Goal: Complete application form: Complete application form

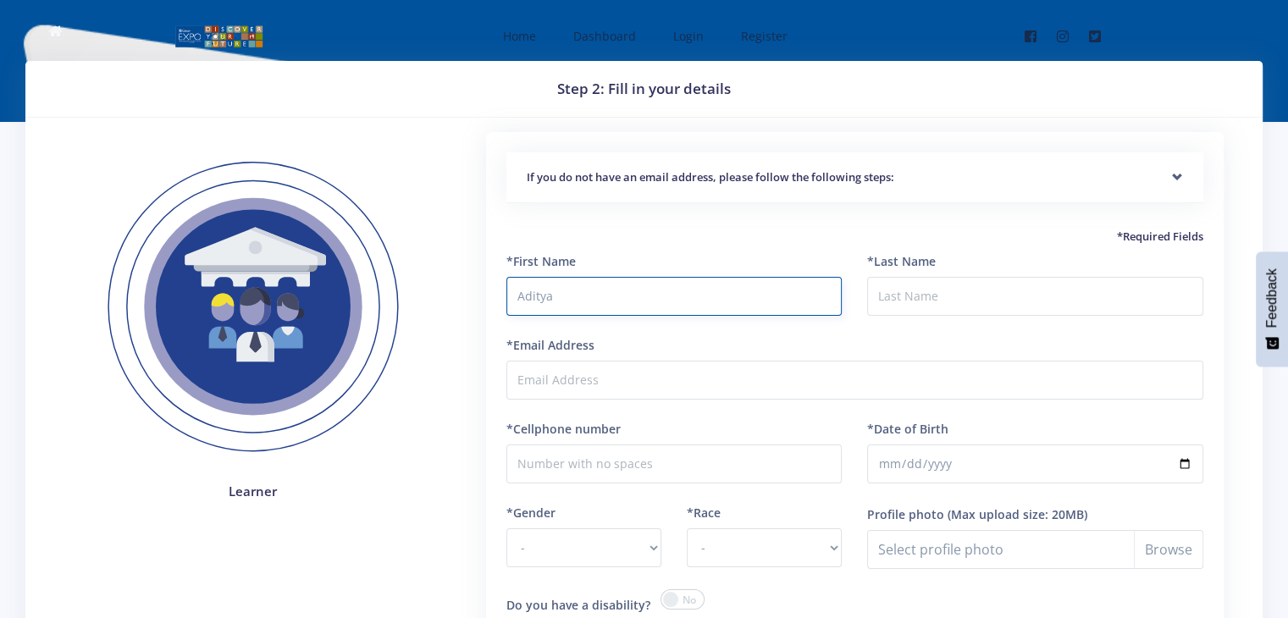
type input "Aditya"
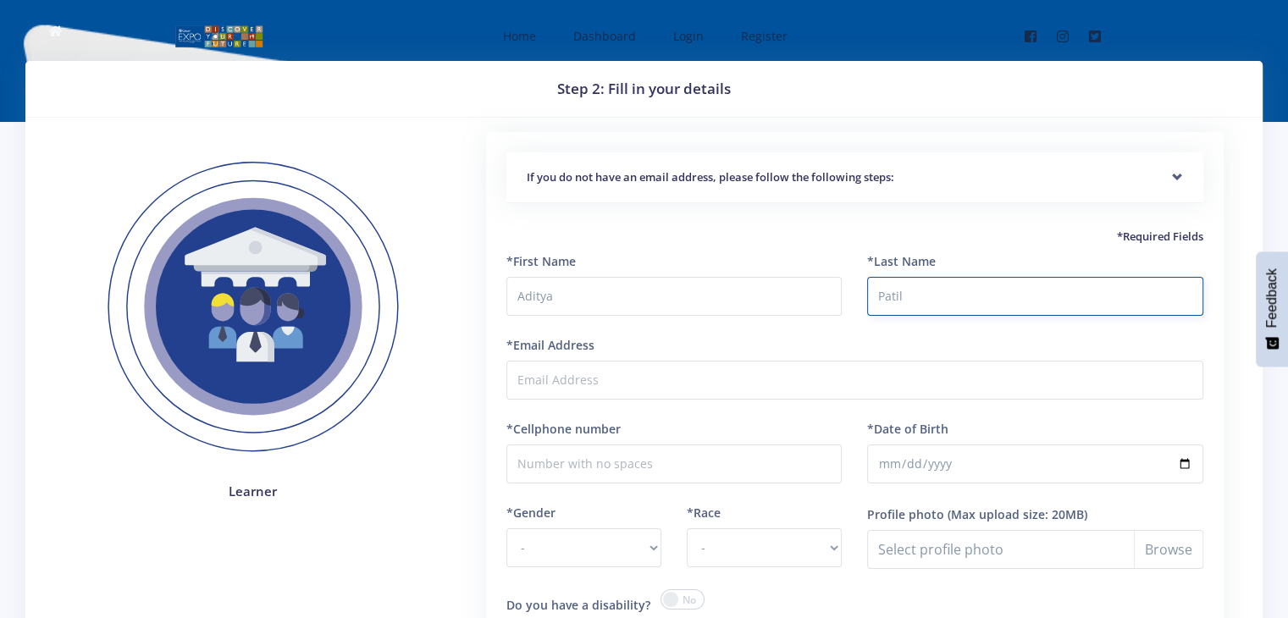
type input "Patil"
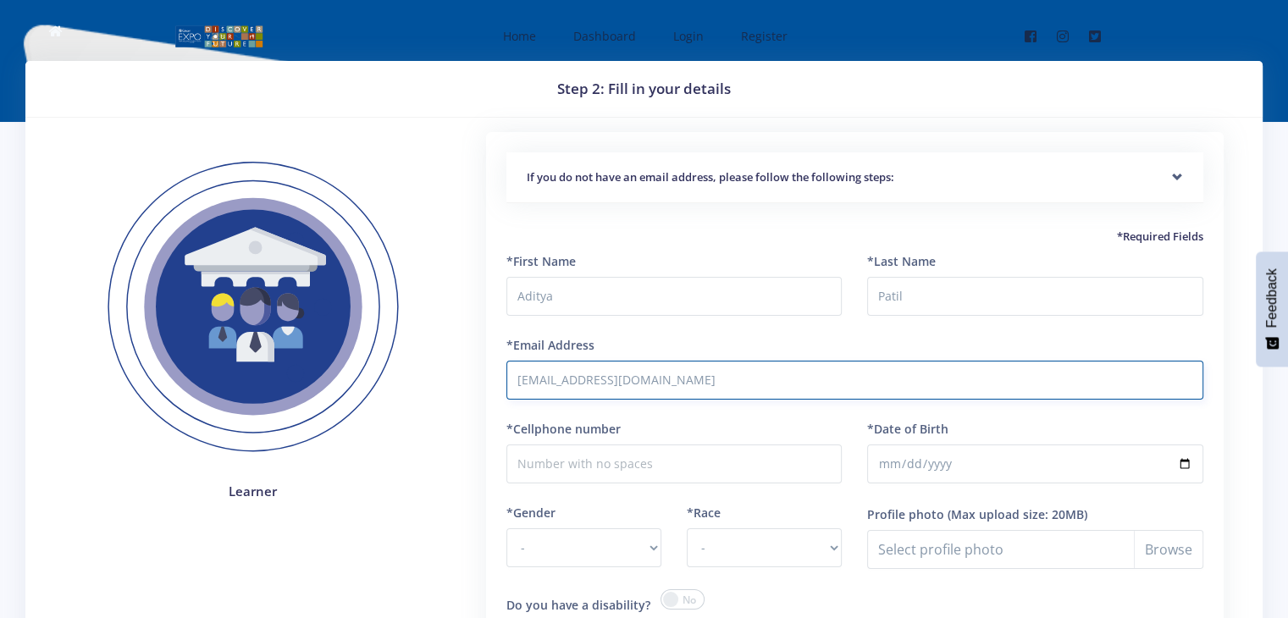
type input "arp876726@gmail.com"
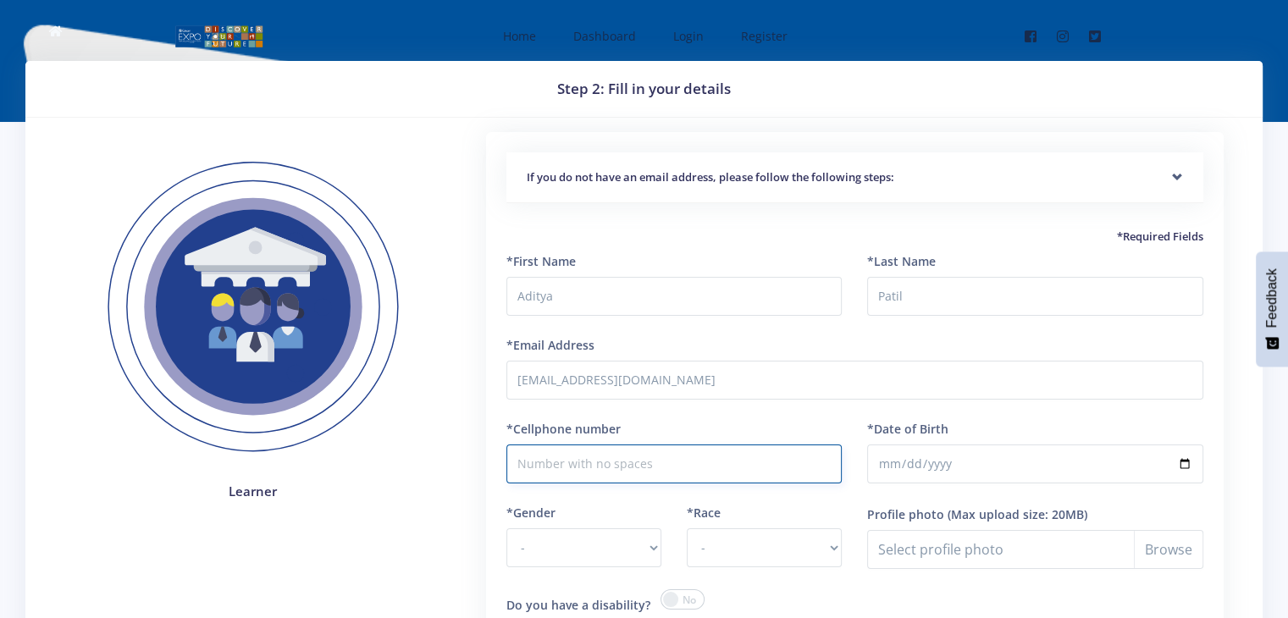
click at [647, 477] on input "*Cellphone number" at bounding box center [674, 463] width 336 height 39
type input "7498651812"
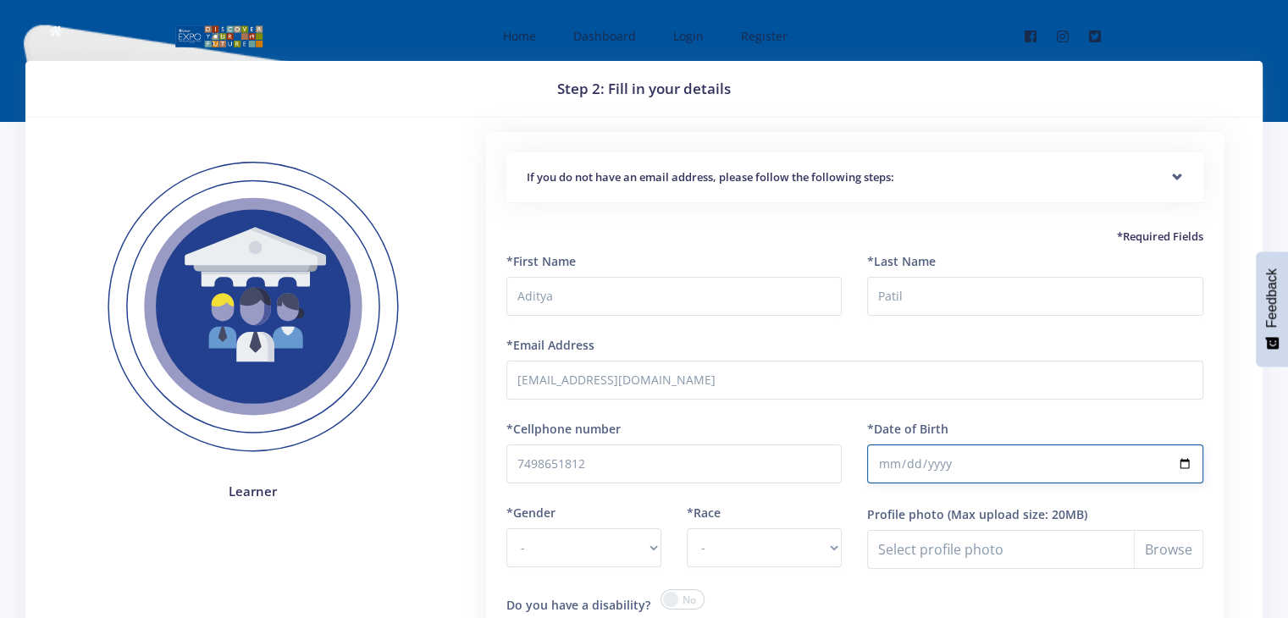
click at [883, 458] on input "*Date of Birth" at bounding box center [1035, 463] width 336 height 39
type input "2009-05-10"
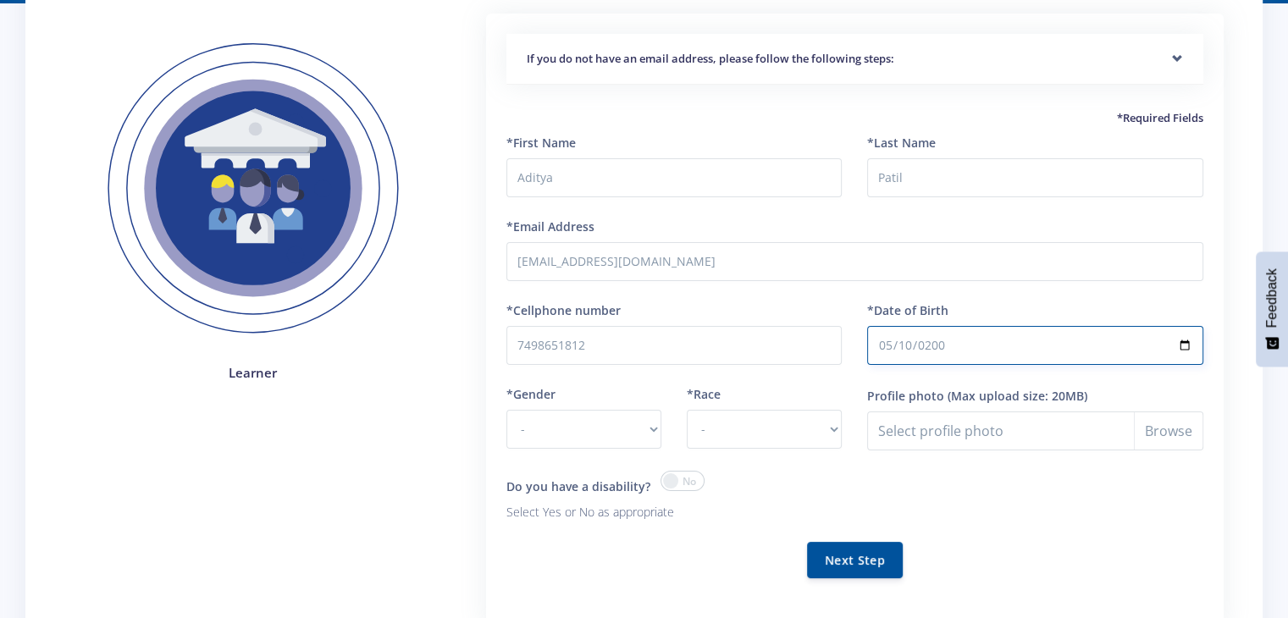
scroll to position [129, 0]
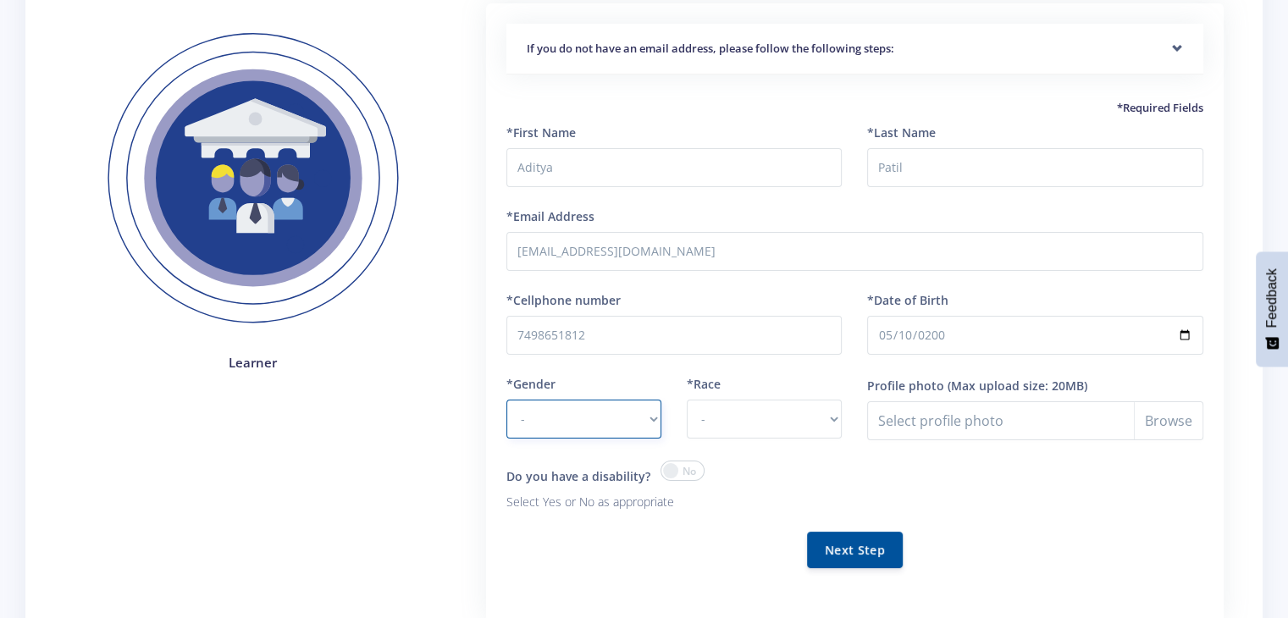
click at [577, 406] on select "- Male Female" at bounding box center [583, 419] width 155 height 39
select select "M"
click at [506, 400] on select "- Male Female" at bounding box center [583, 419] width 155 height 39
click at [720, 431] on select "- African Asian Coloured Indian White Other" at bounding box center [764, 419] width 155 height 39
select select "Indian"
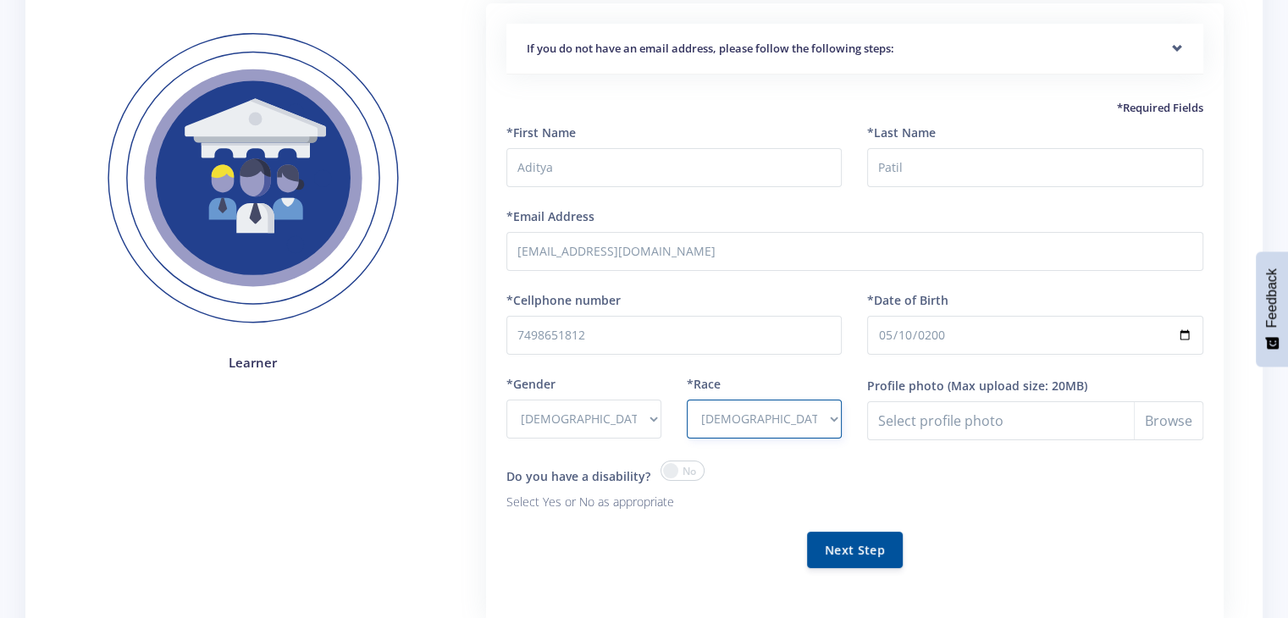
click at [687, 400] on select "- African Asian Coloured Indian White Other" at bounding box center [764, 419] width 155 height 39
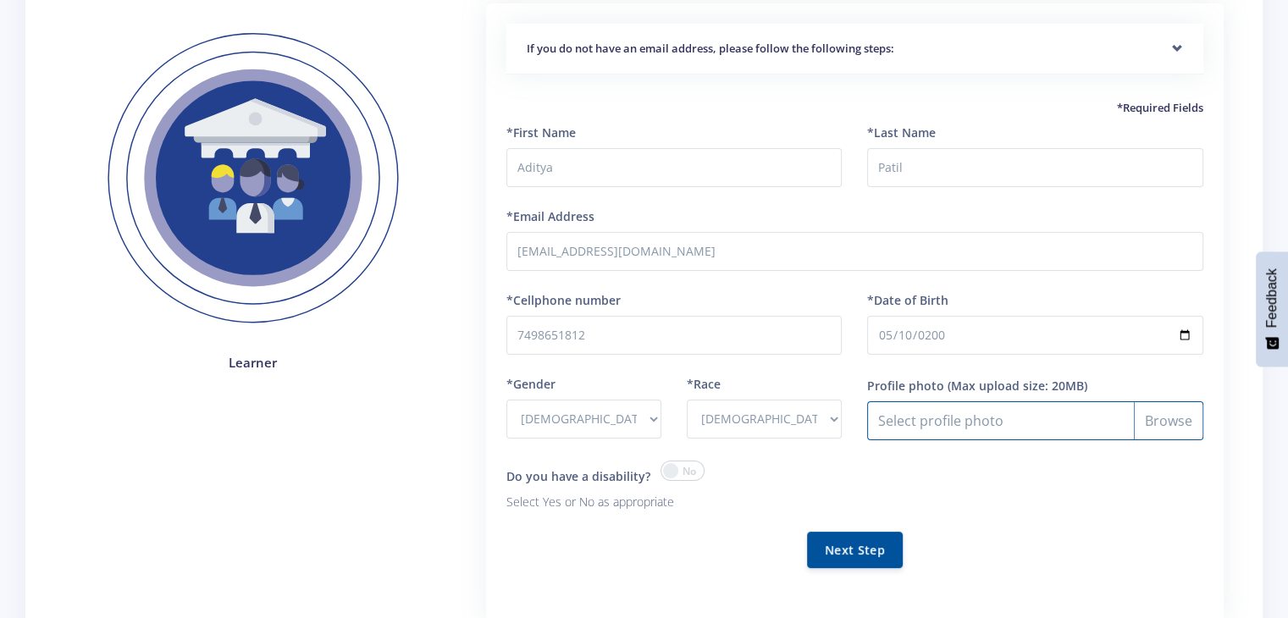
click at [984, 421] on input "Profile photo" at bounding box center [1035, 420] width 336 height 39
type input "C:\fakepath\Aditya Photo.jpg"
click at [860, 556] on button "Next Step" at bounding box center [855, 549] width 96 height 36
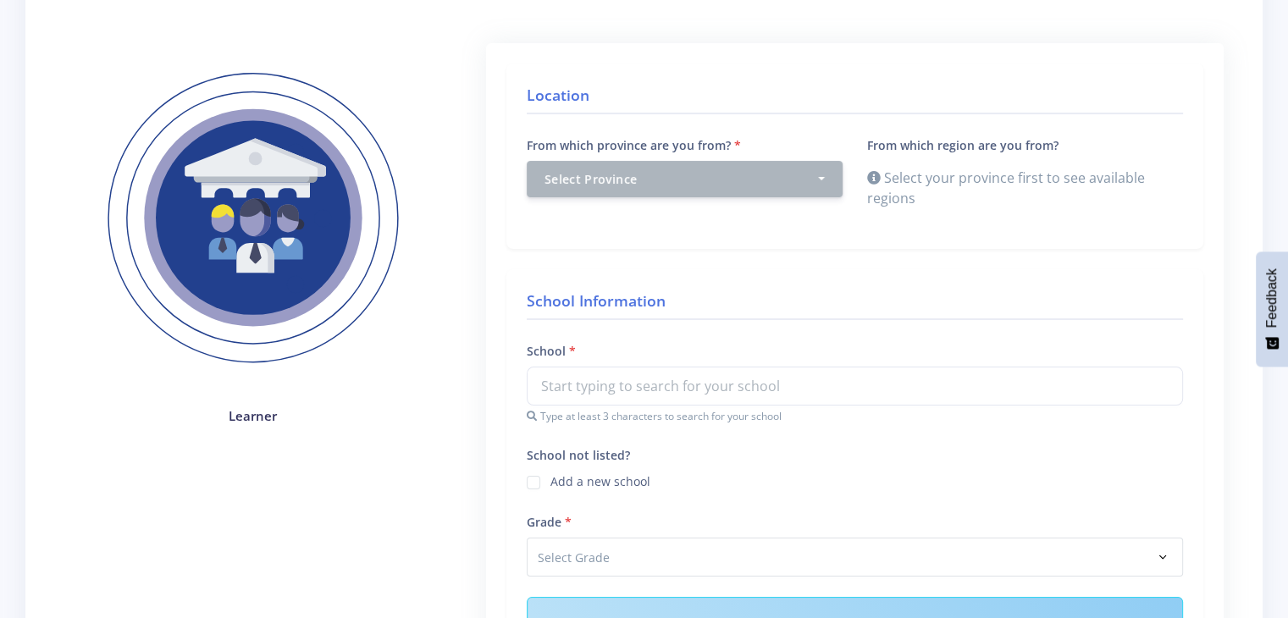
scroll to position [183, 0]
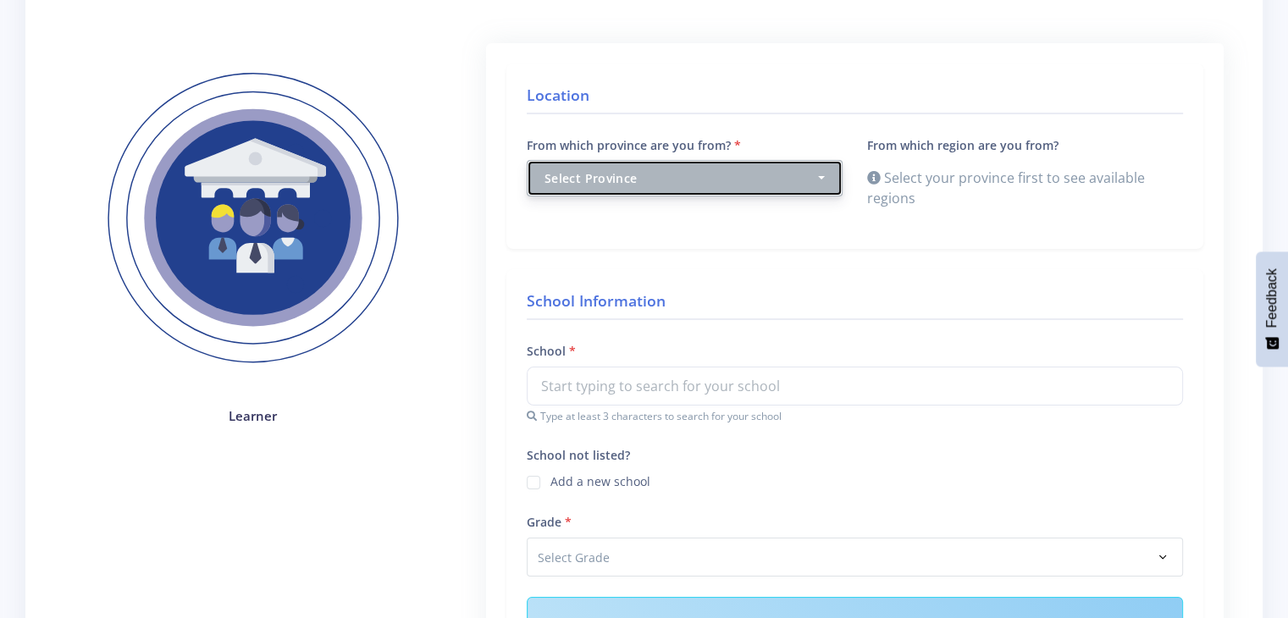
click at [806, 185] on div "Select Province" at bounding box center [679, 178] width 270 height 18
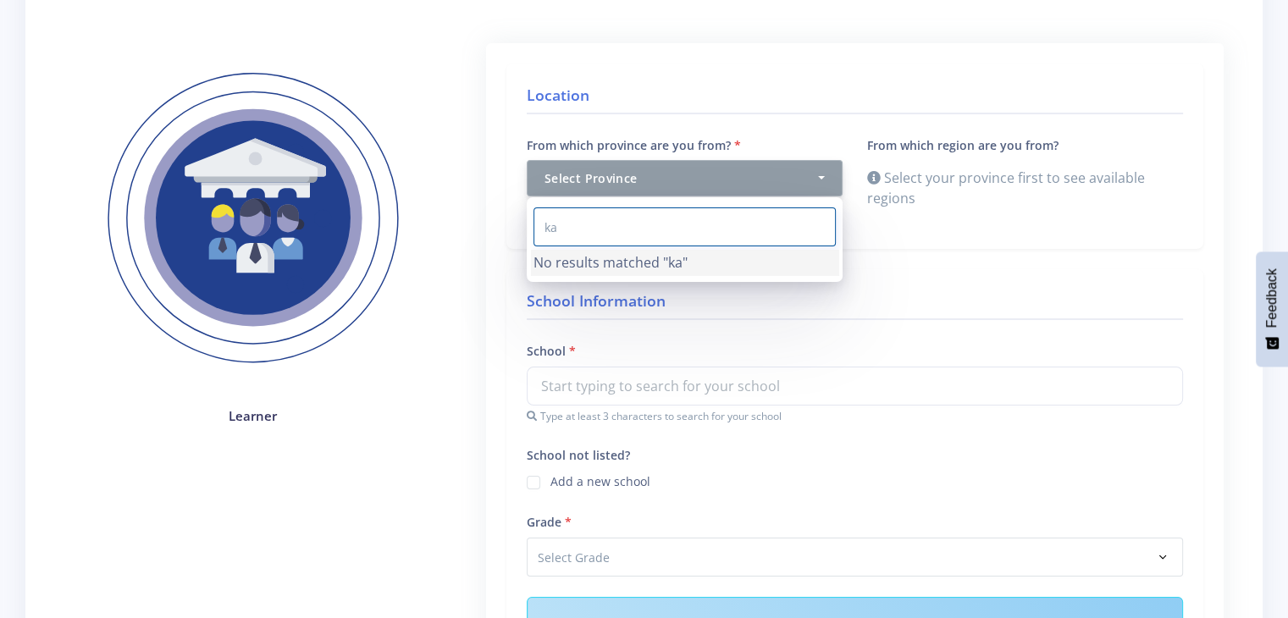
type input "k"
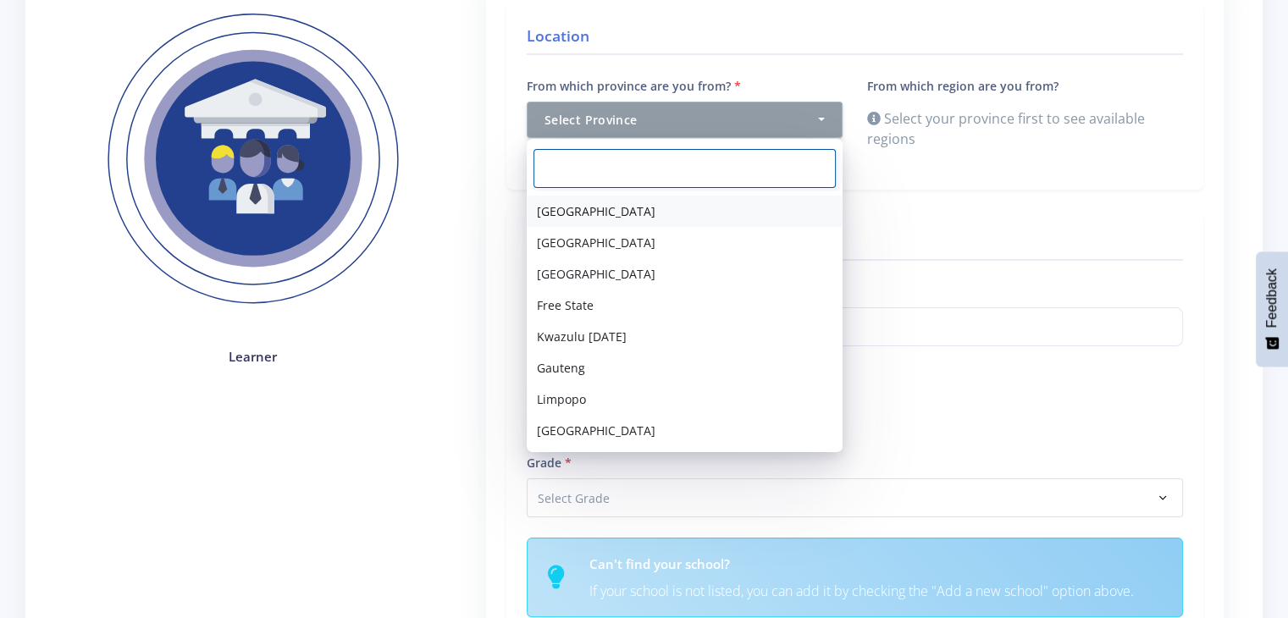
scroll to position [0, 0]
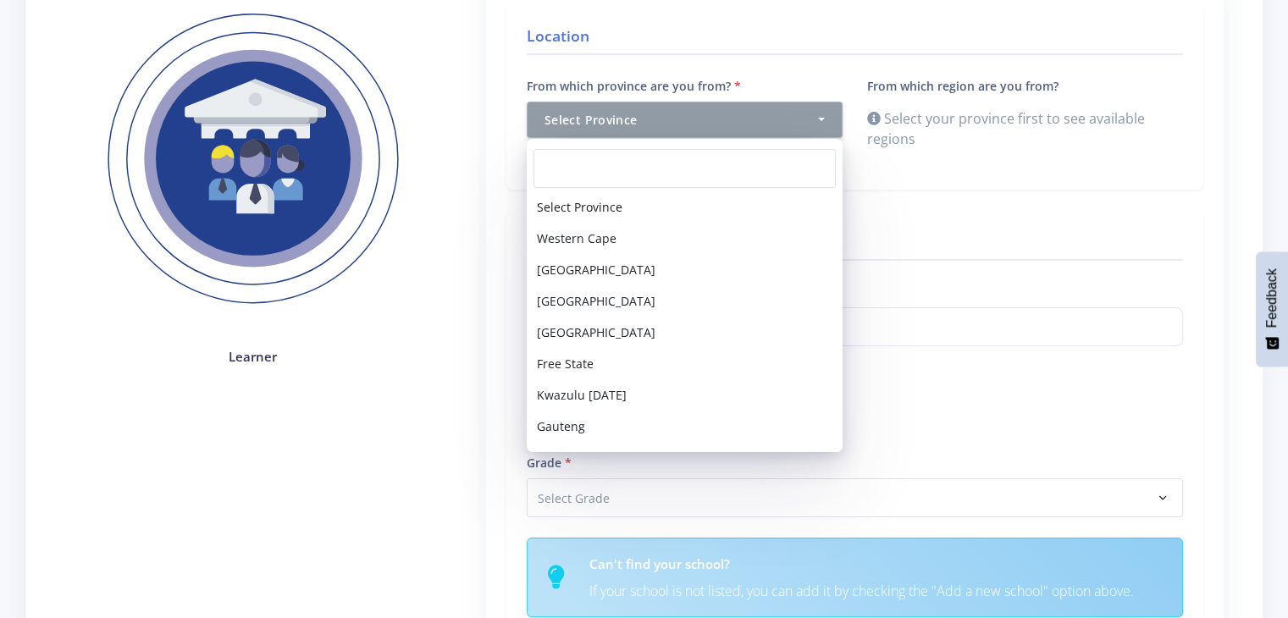
click at [1053, 138] on div "Select your province first to see available regions" at bounding box center [1025, 128] width 316 height 41
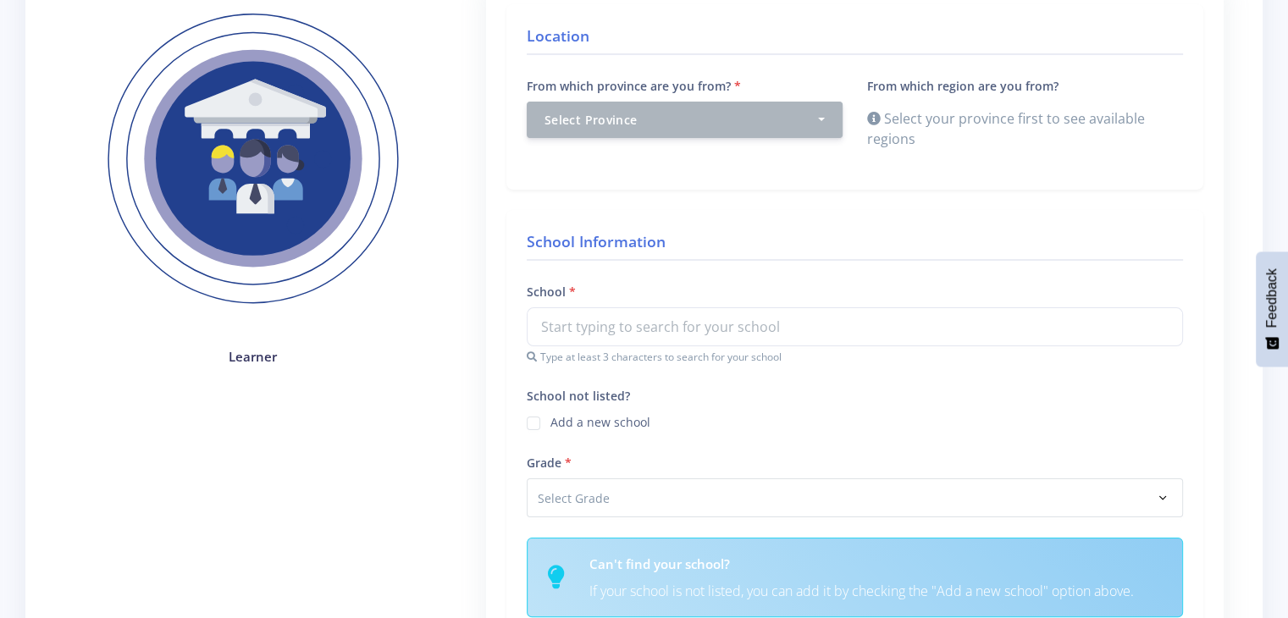
click at [877, 116] on div "Select your province first to see available regions" at bounding box center [1025, 128] width 316 height 41
click at [877, 116] on icon at bounding box center [874, 119] width 14 height 14
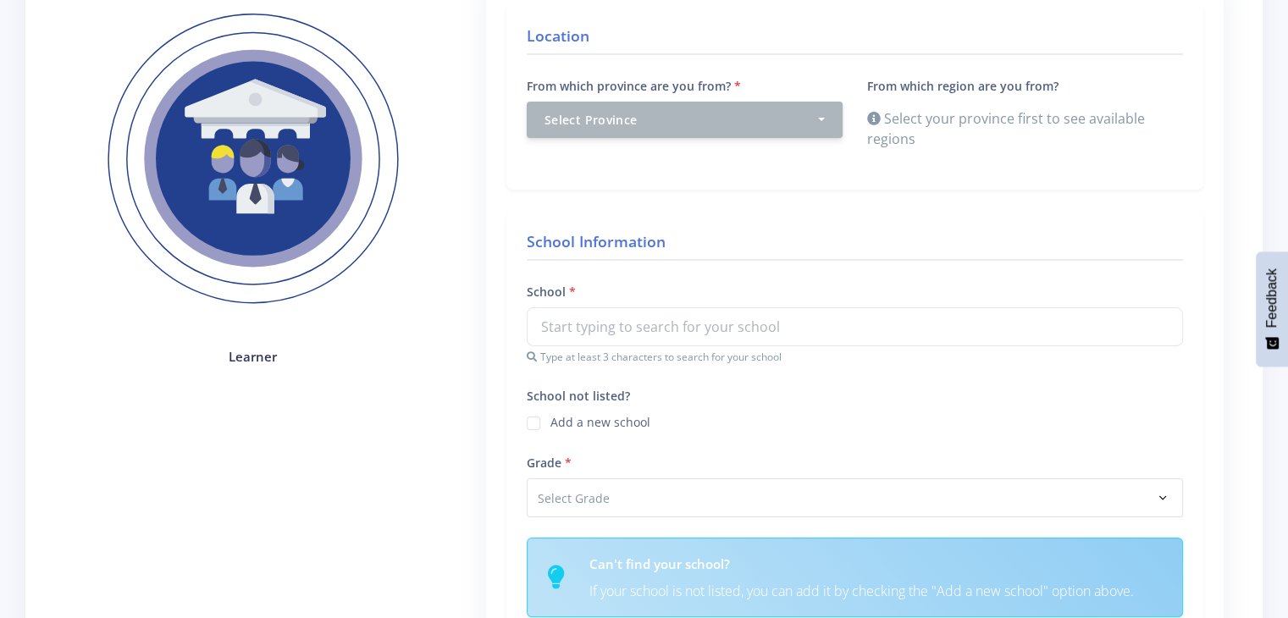
click at [664, 262] on div "School Information School Type at least 3 characters to search for your school …" at bounding box center [854, 430] width 697 height 441
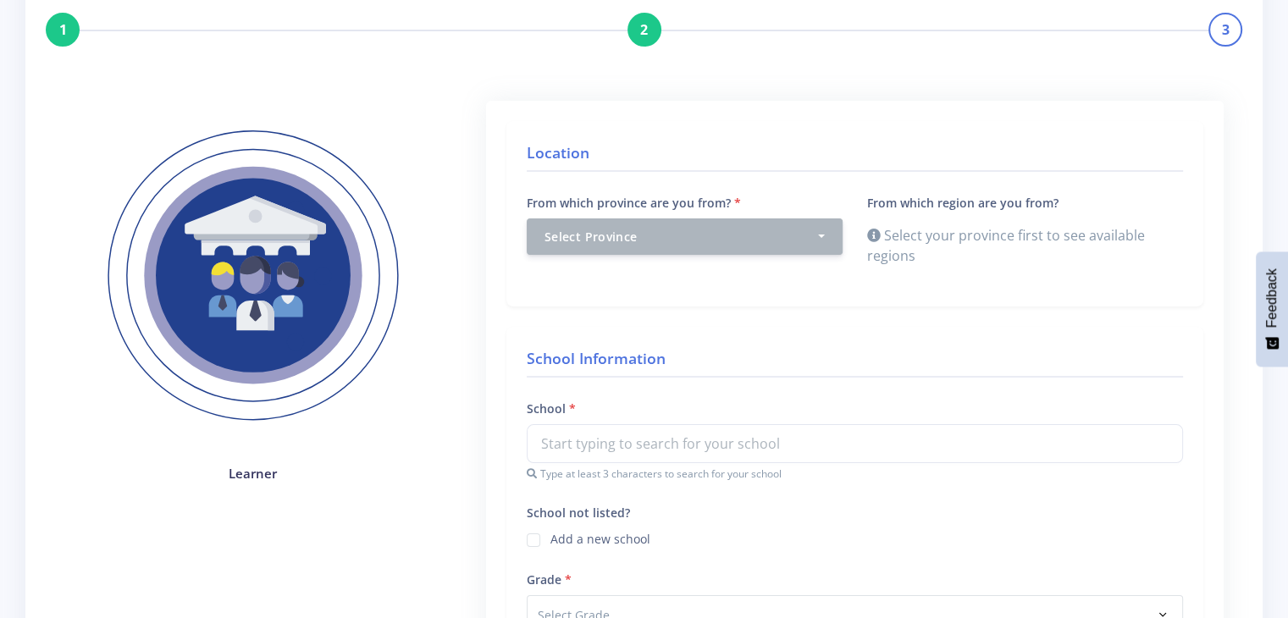
scroll to position [124, 0]
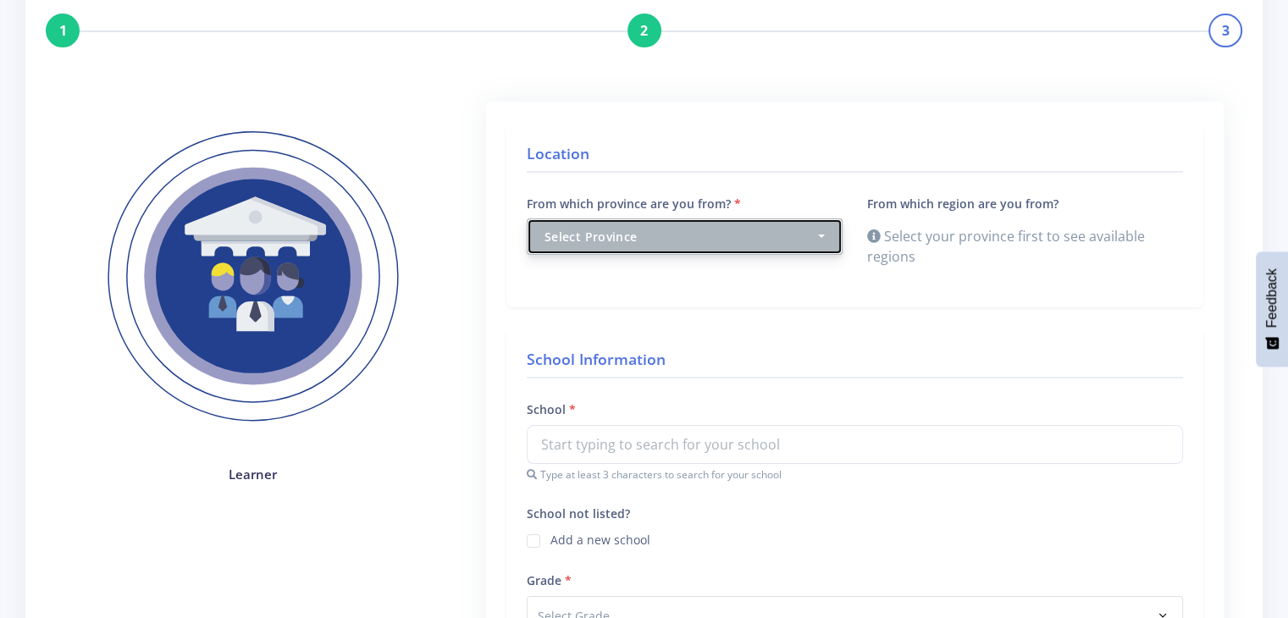
click at [677, 224] on button "Select Province" at bounding box center [685, 236] width 316 height 36
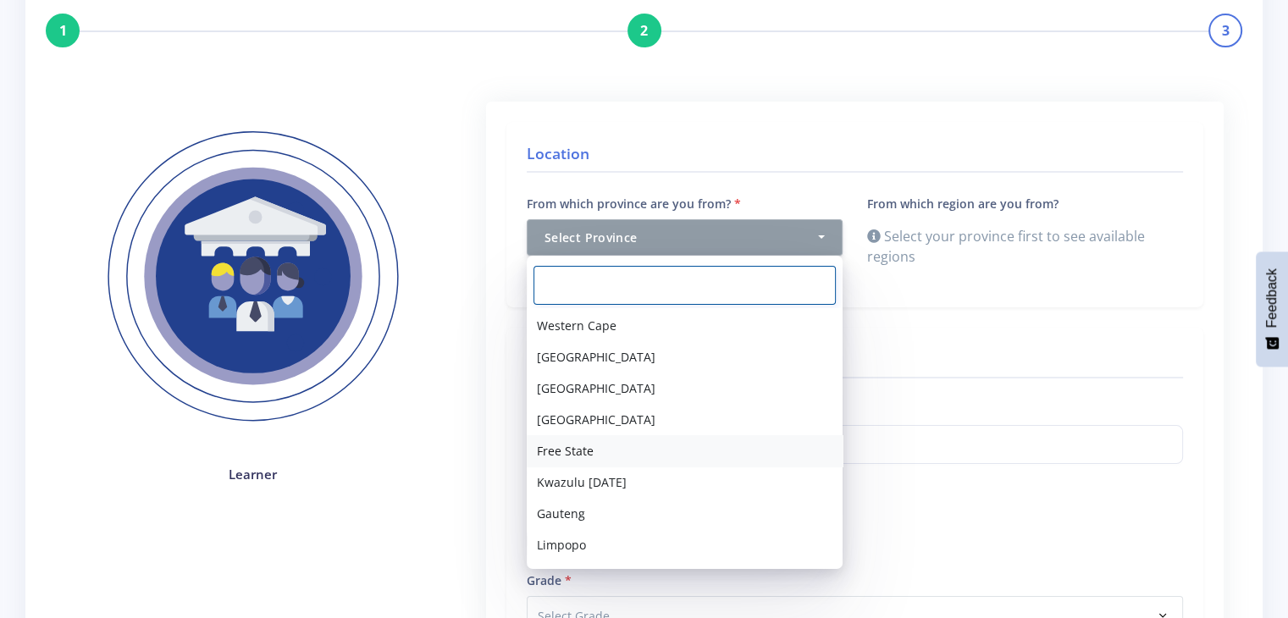
scroll to position [58, 0]
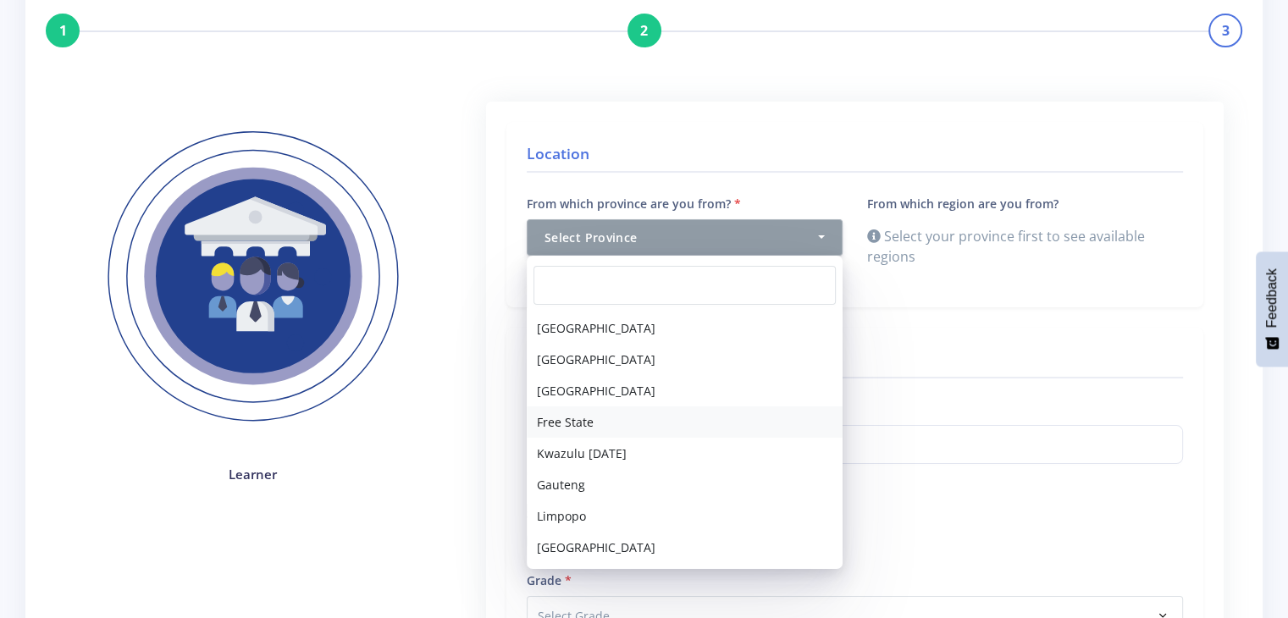
click at [586, 428] on span "Free State" at bounding box center [565, 422] width 57 height 18
select select "5"
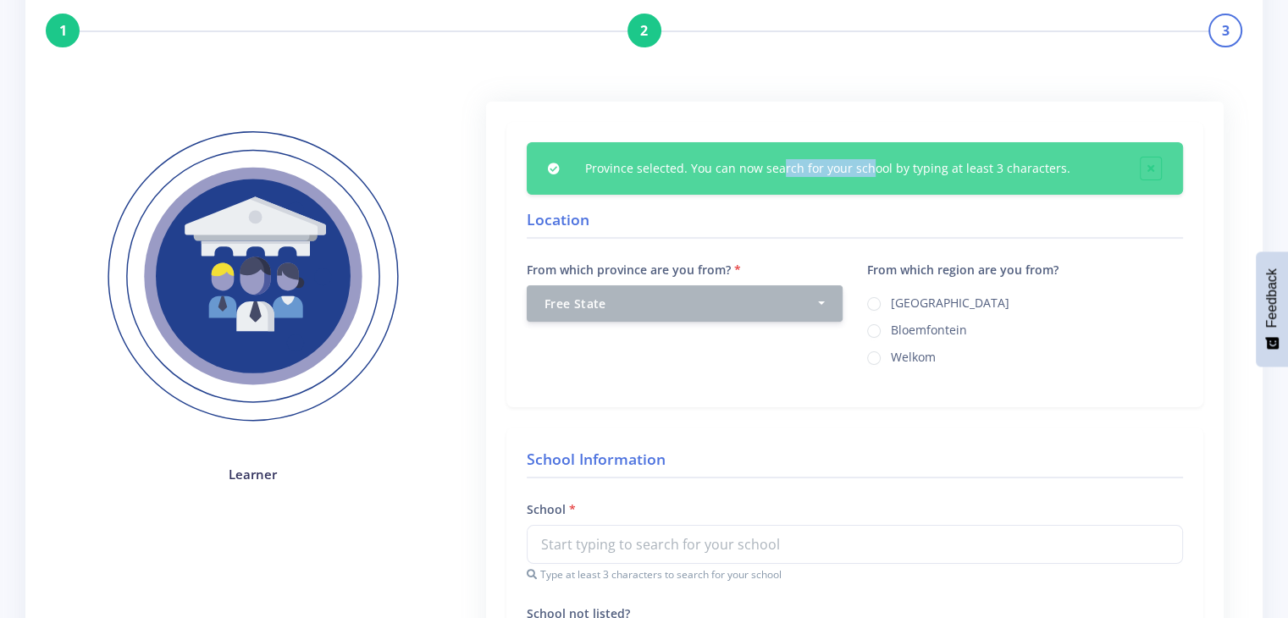
drag, startPoint x: 654, startPoint y: 150, endPoint x: 750, endPoint y: 163, distance: 96.6
click at [750, 163] on div "Province selected. You can now search for your school by typing at least 3 char…" at bounding box center [855, 168] width 656 height 52
click at [750, 163] on div "Province selected. You can now search for your school by typing at least 3 char…" at bounding box center [849, 168] width 555 height 18
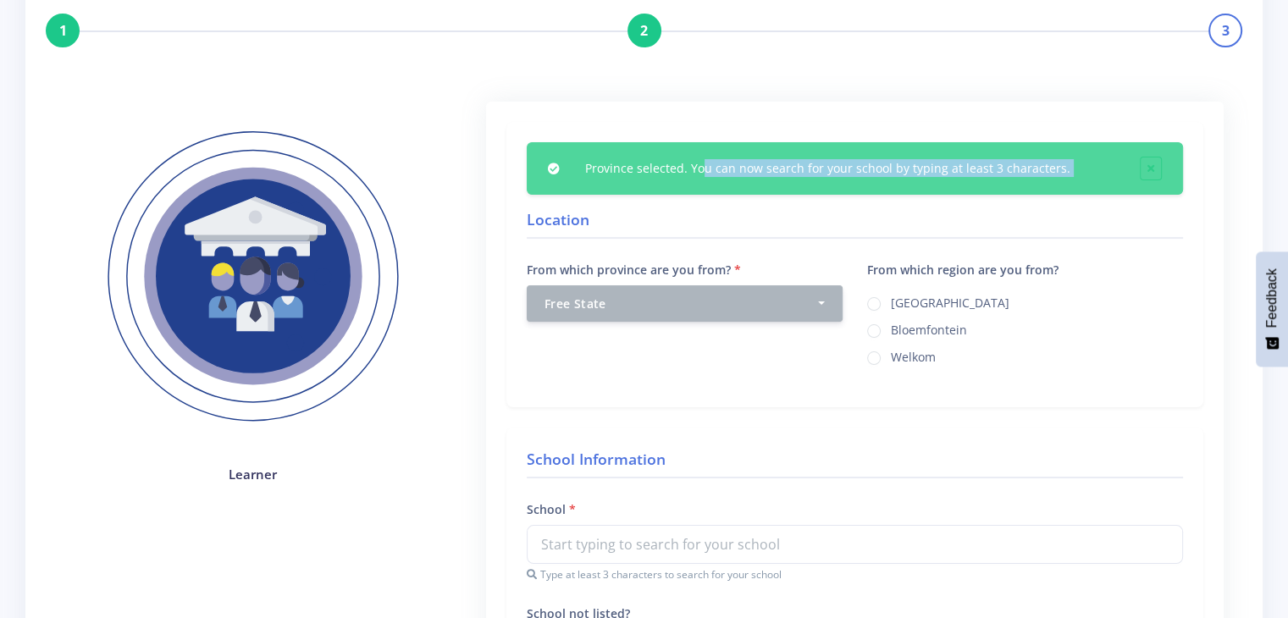
scroll to position [131, 0]
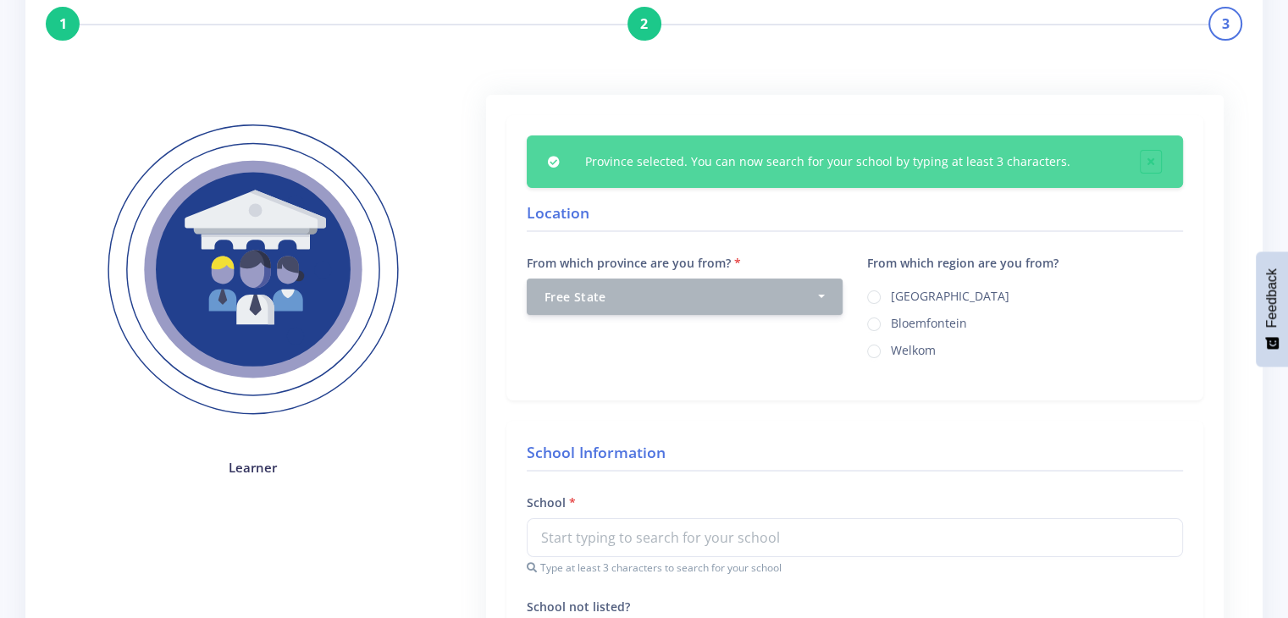
click at [764, 268] on div "From which province are you from? Select Province [GEOGRAPHIC_DATA] [GEOGRAPHIC…" at bounding box center [685, 283] width 316 height 63
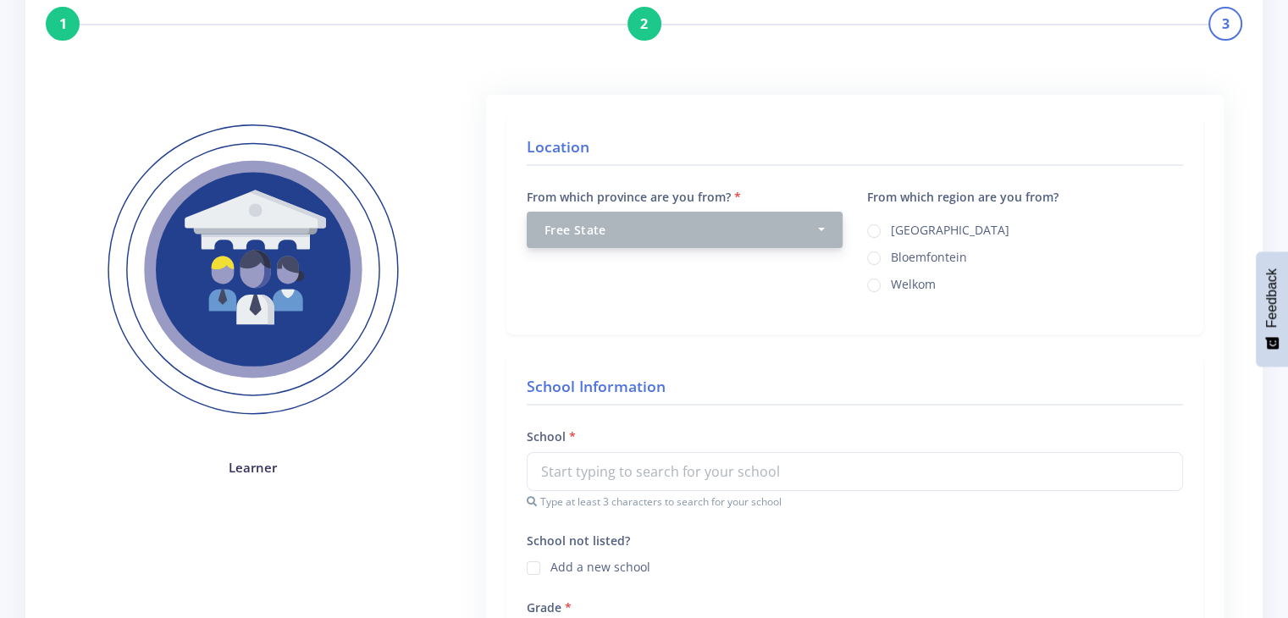
drag, startPoint x: 747, startPoint y: 298, endPoint x: 773, endPoint y: 227, distance: 75.8
click at [773, 227] on div "From which province are you from? Select Province [GEOGRAPHIC_DATA] [GEOGRAPHIC…" at bounding box center [684, 250] width 341 height 128
click at [773, 227] on div "Free State" at bounding box center [679, 230] width 270 height 18
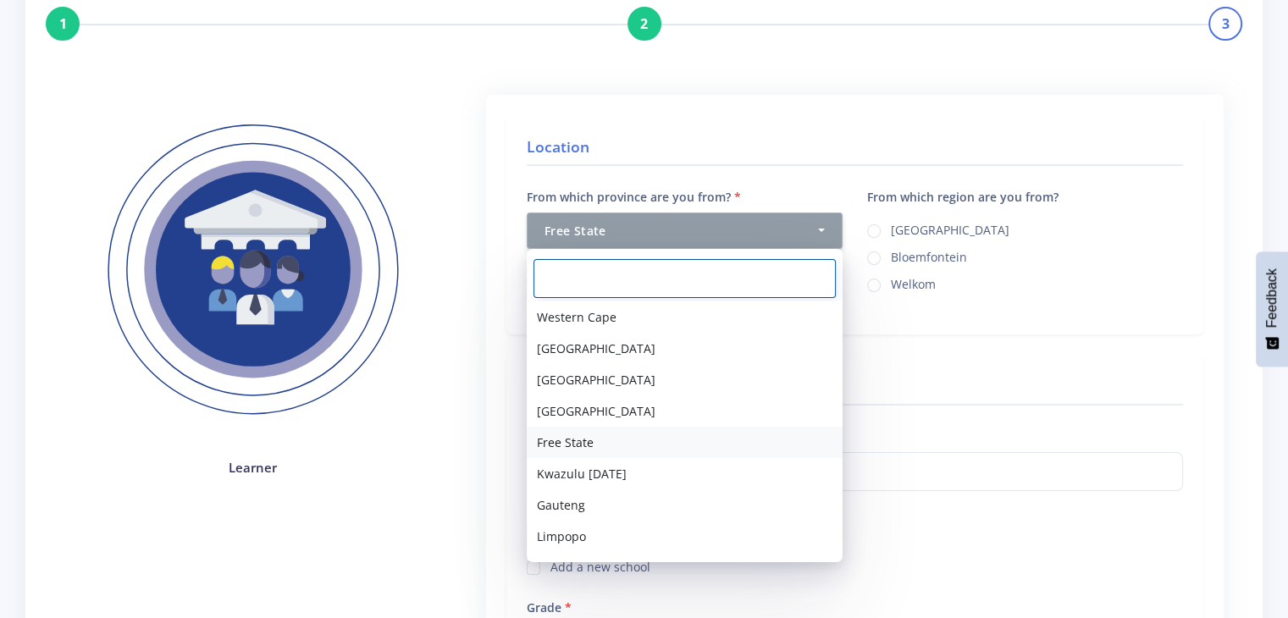
scroll to position [0, 0]
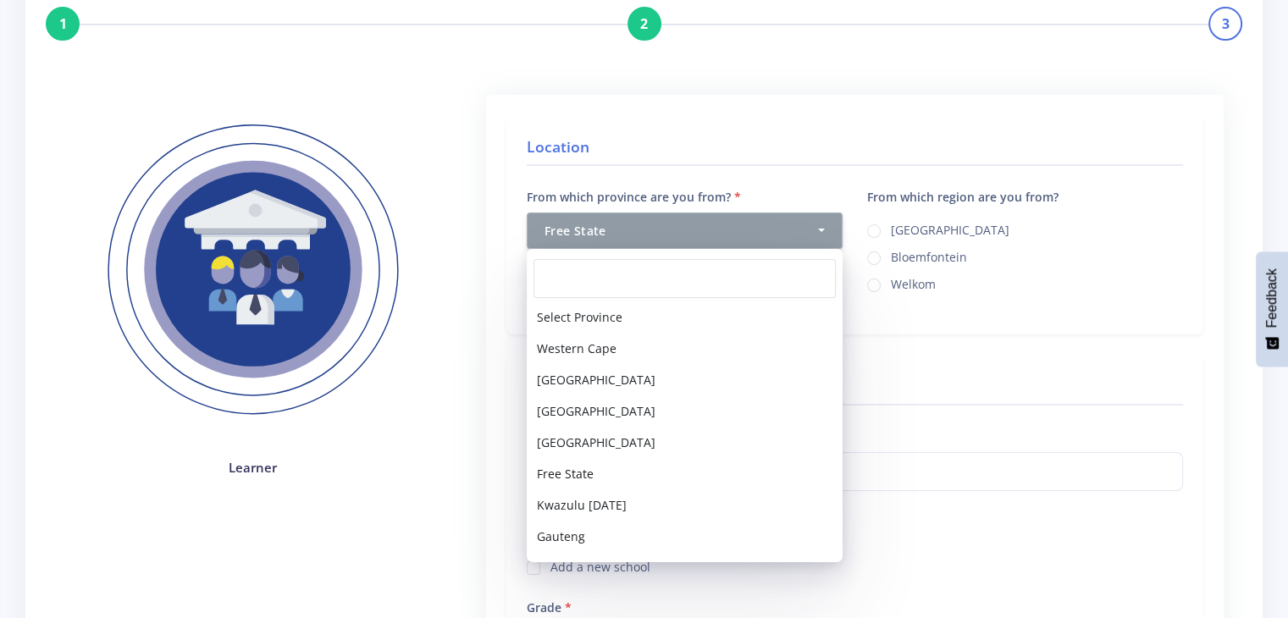
click at [900, 351] on form "Location From which province are you from? Select Province [GEOGRAPHIC_DATA] [G…" at bounding box center [854, 618] width 697 height 1007
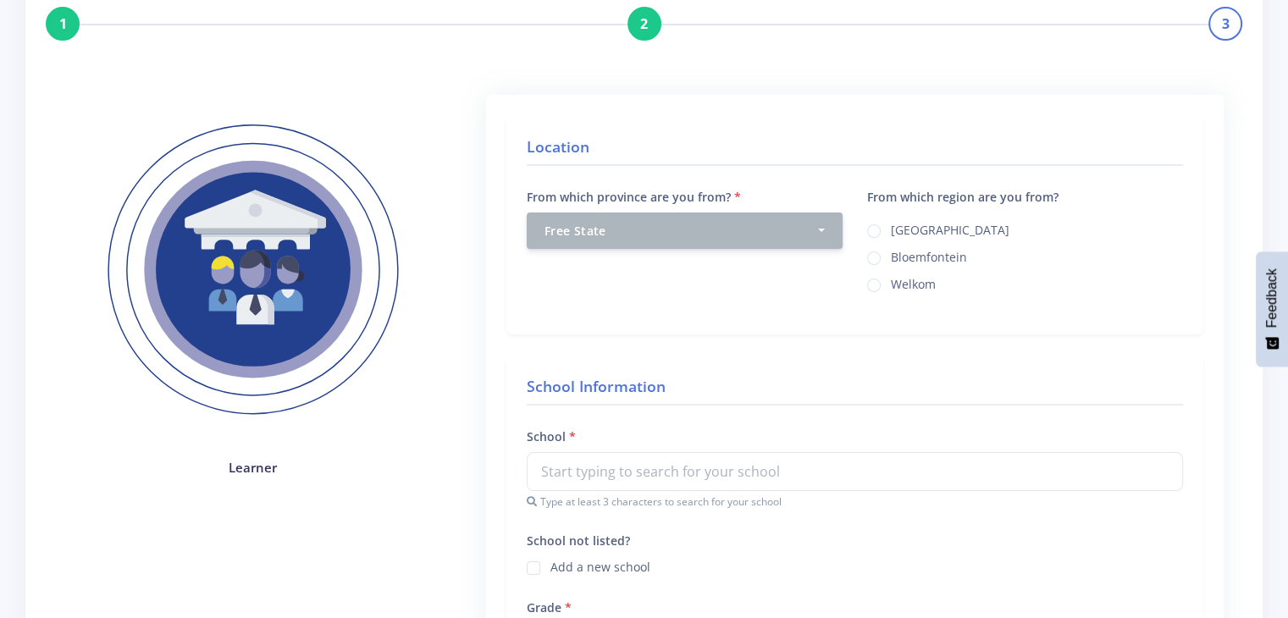
click at [900, 351] on form "Location From which province are you from? Select Province [GEOGRAPHIC_DATA] [G…" at bounding box center [854, 618] width 697 height 1007
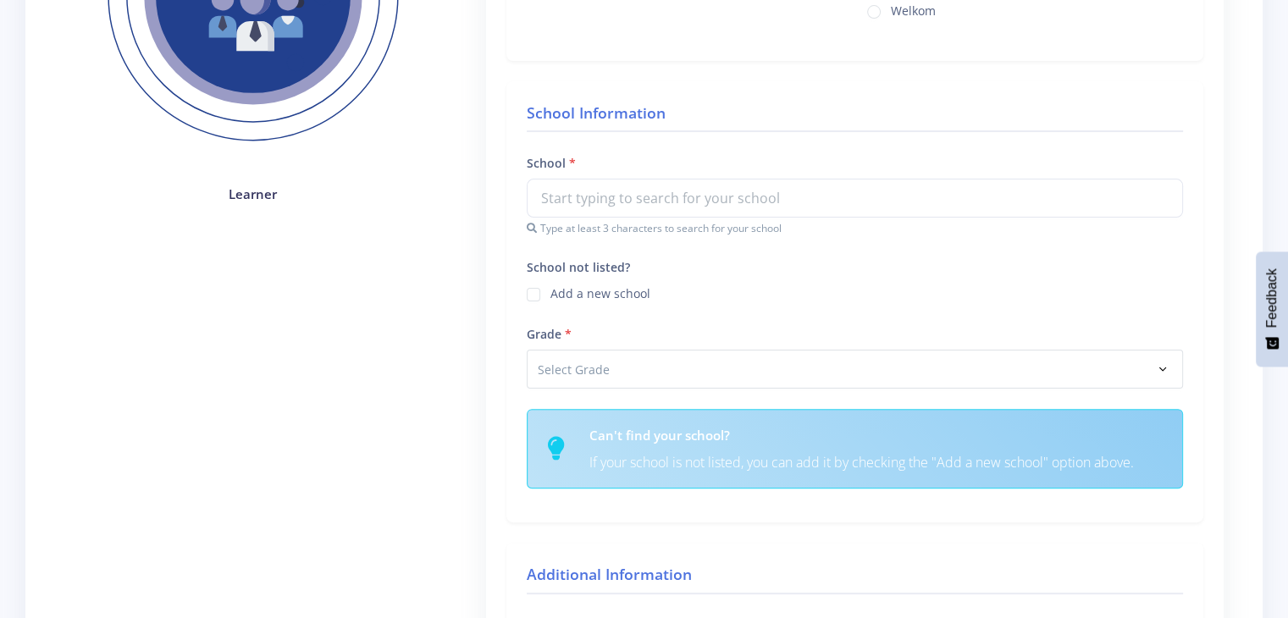
scroll to position [410, 0]
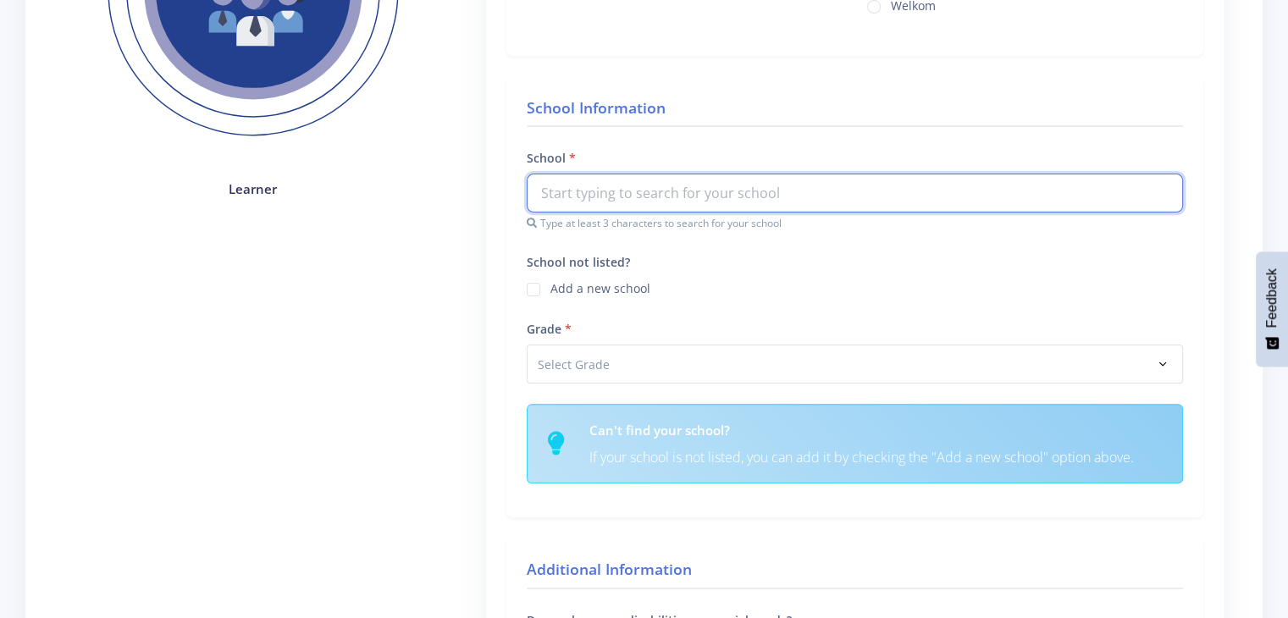
click at [700, 187] on input "text" at bounding box center [855, 193] width 656 height 39
type input "g"
type input "D"
type input "a"
type input "j"
